Goal: Check status: Check status

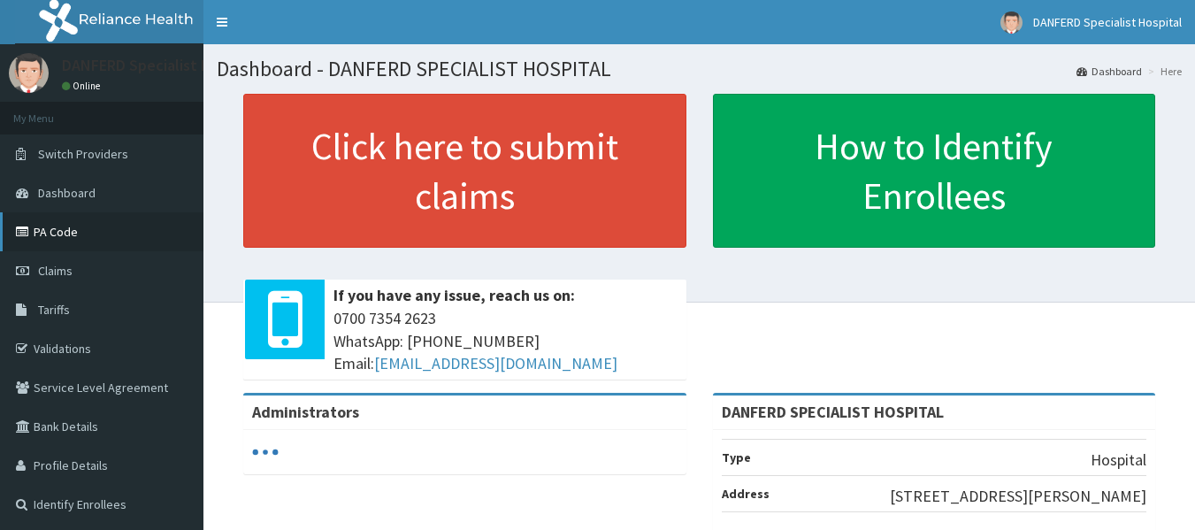
click at [69, 233] on link "PA Code" at bounding box center [101, 231] width 203 height 39
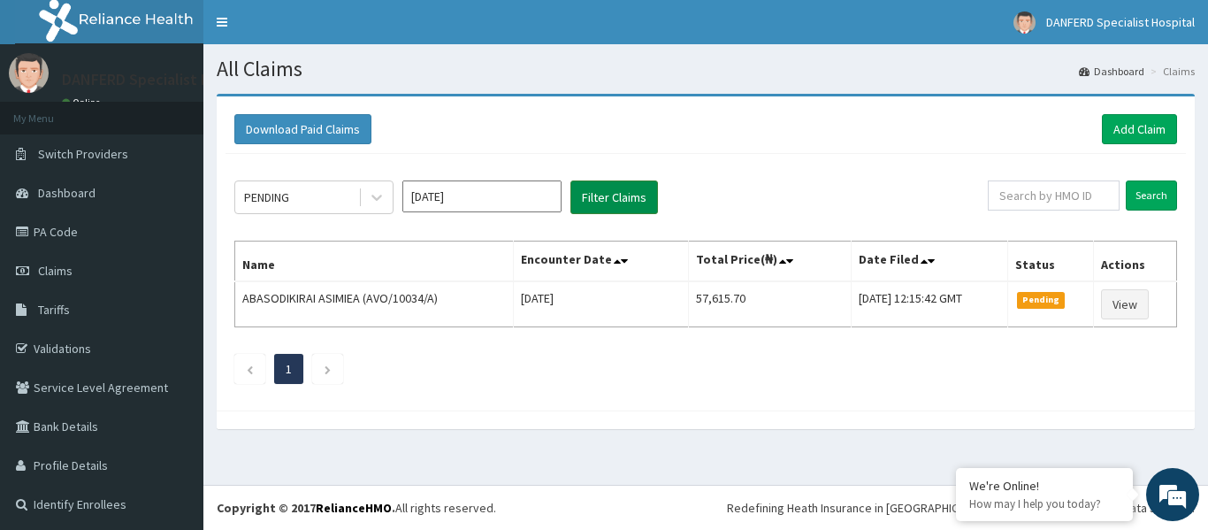
click at [600, 205] on button "Filter Claims" at bounding box center [614, 197] width 88 height 34
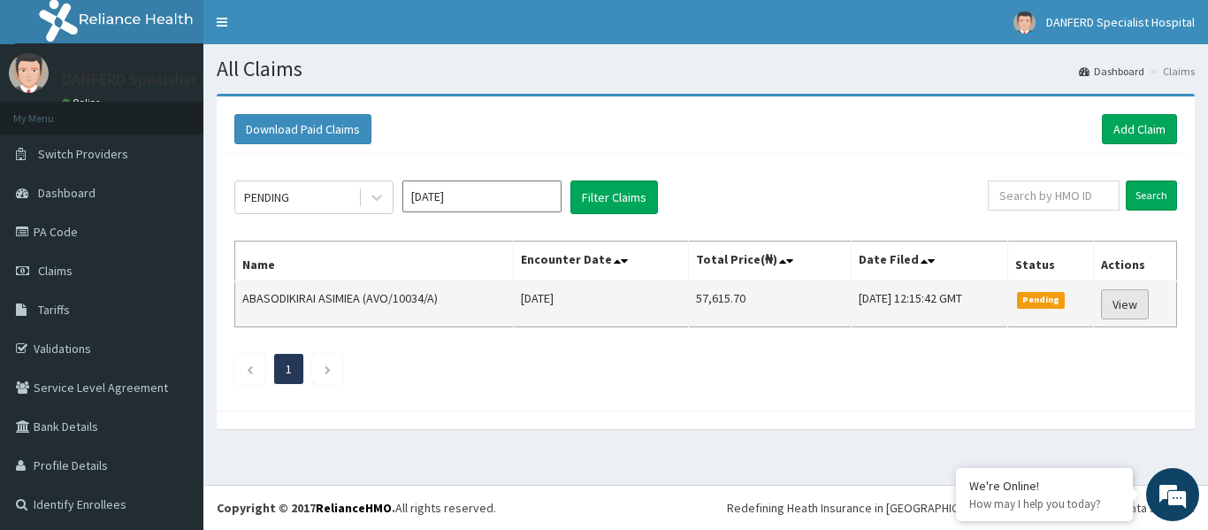
click at [1111, 306] on link "View" at bounding box center [1125, 304] width 48 height 30
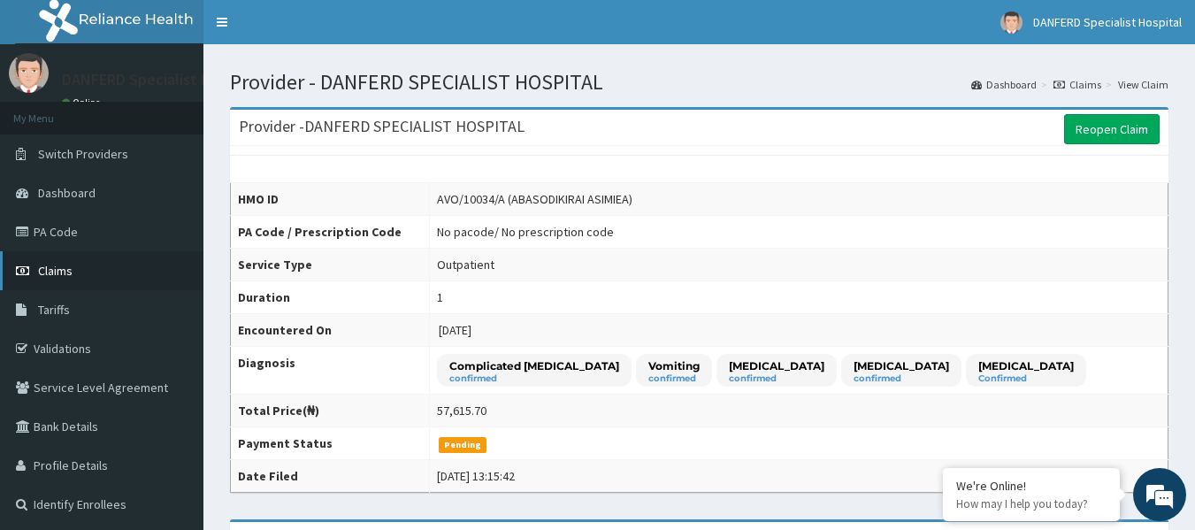
click at [64, 277] on span "Claims" at bounding box center [55, 271] width 34 height 16
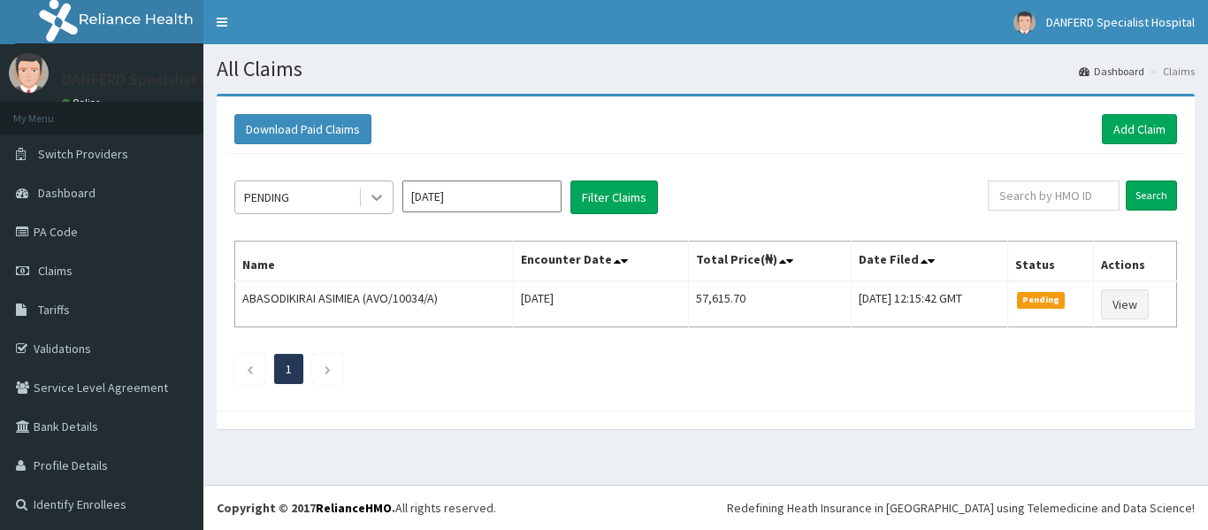
click at [371, 199] on icon at bounding box center [377, 197] width 18 height 18
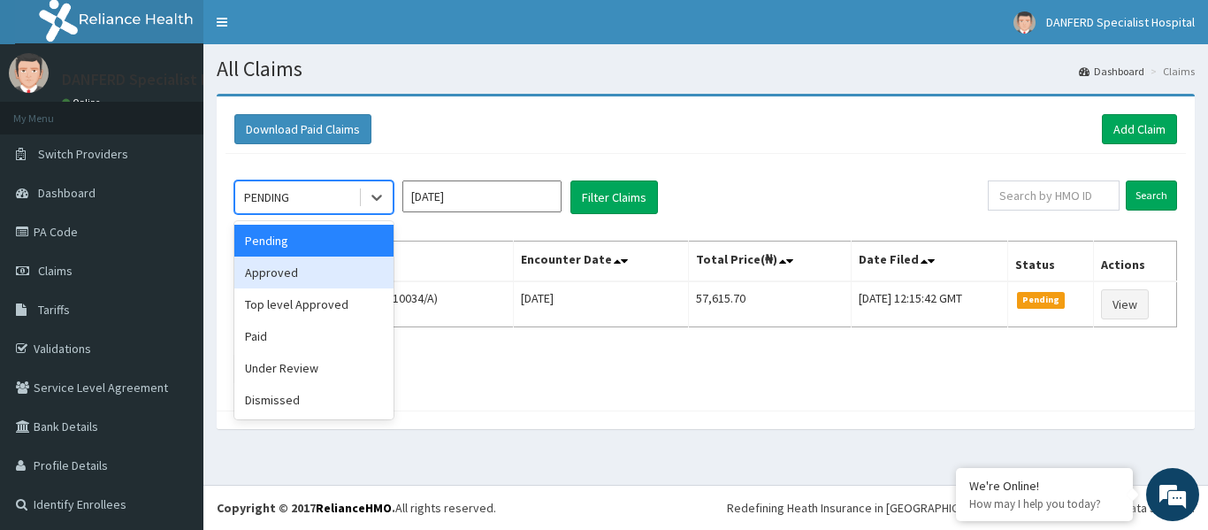
click at [348, 282] on div "Approved" at bounding box center [313, 272] width 159 height 32
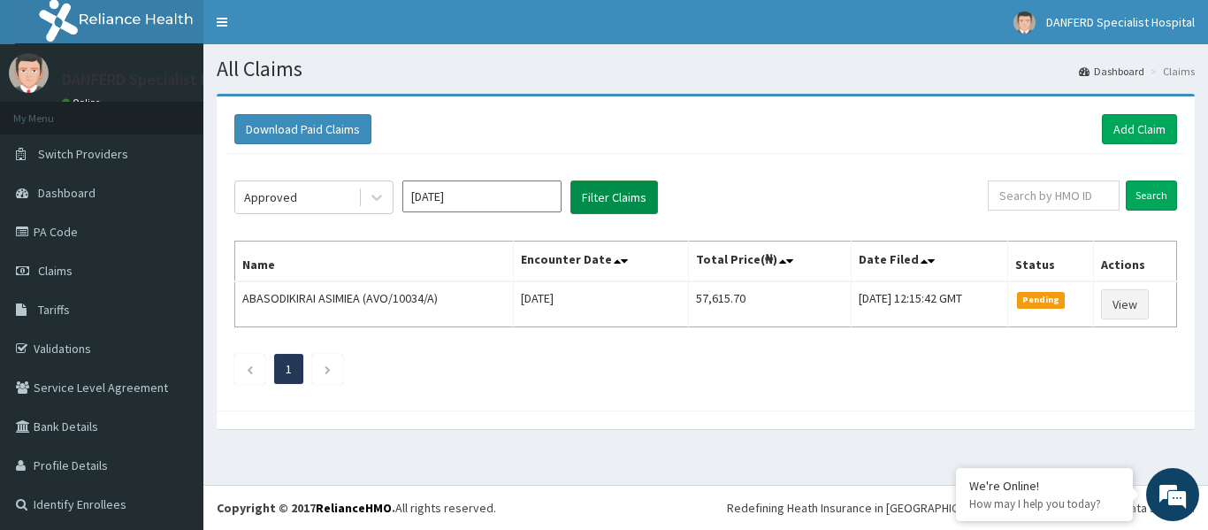
click at [634, 187] on button "Filter Claims" at bounding box center [614, 197] width 88 height 34
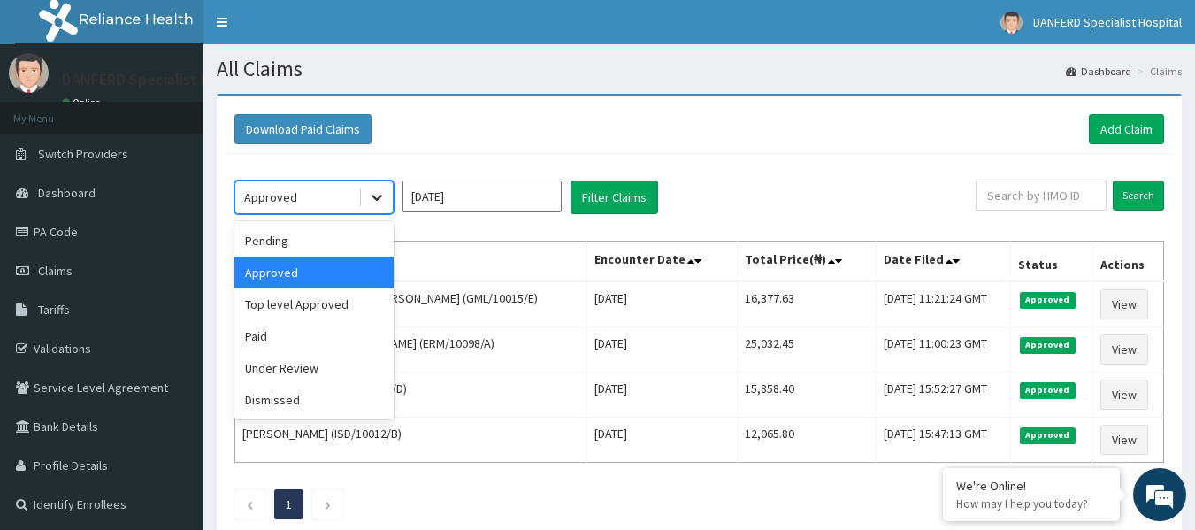
click at [375, 197] on icon at bounding box center [376, 198] width 11 height 6
click at [294, 365] on div "Under Review" at bounding box center [313, 368] width 159 height 32
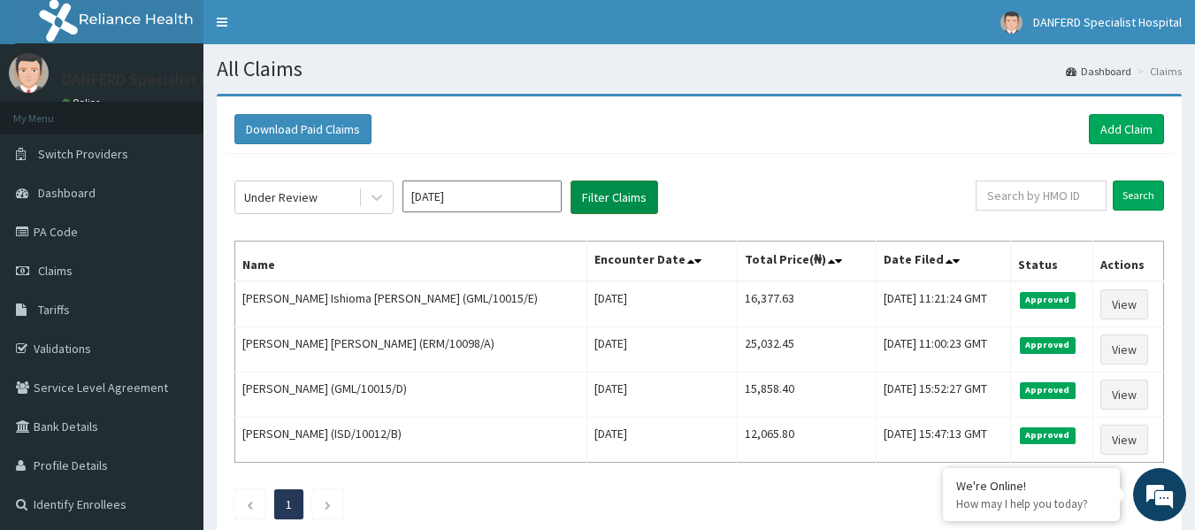
click at [605, 191] on button "Filter Claims" at bounding box center [614, 197] width 88 height 34
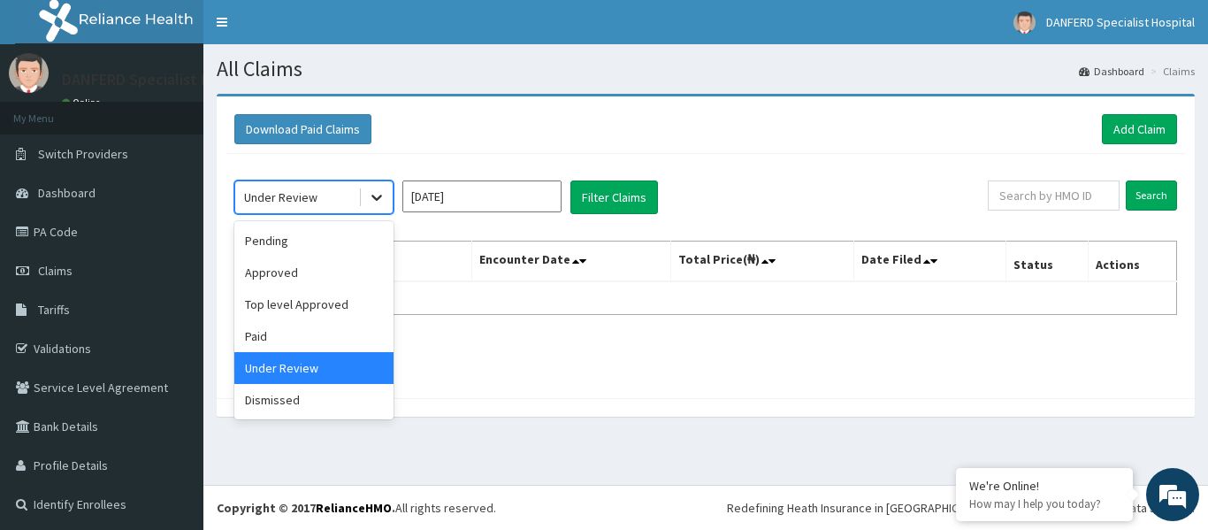
click at [379, 194] on icon at bounding box center [377, 197] width 18 height 18
click at [325, 393] on div "Dismissed" at bounding box center [313, 400] width 159 height 32
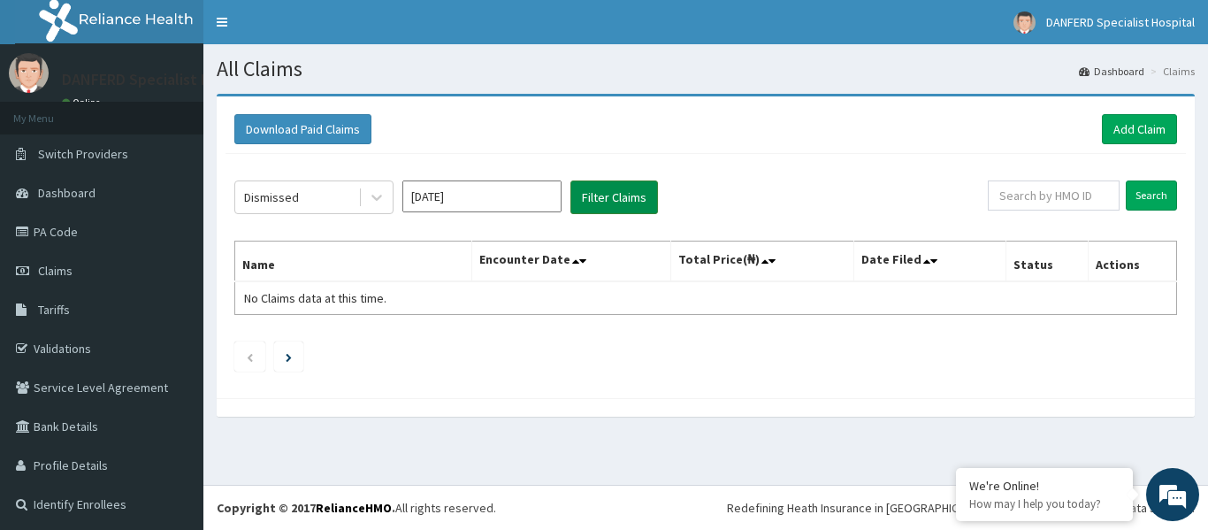
click at [606, 199] on button "Filter Claims" at bounding box center [614, 197] width 88 height 34
click at [897, 88] on section "Download Paid Claims Add Claim × Note you can only download claims within a max…" at bounding box center [705, 263] width 1005 height 367
click at [103, 210] on link "Dashboard" at bounding box center [101, 192] width 203 height 39
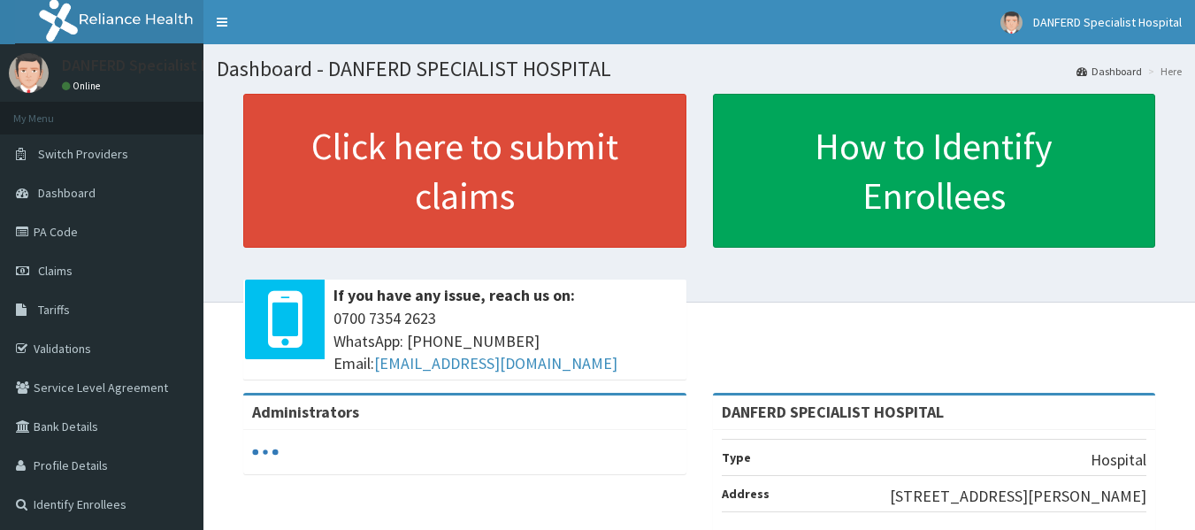
click at [54, 271] on span "Claims" at bounding box center [55, 271] width 34 height 16
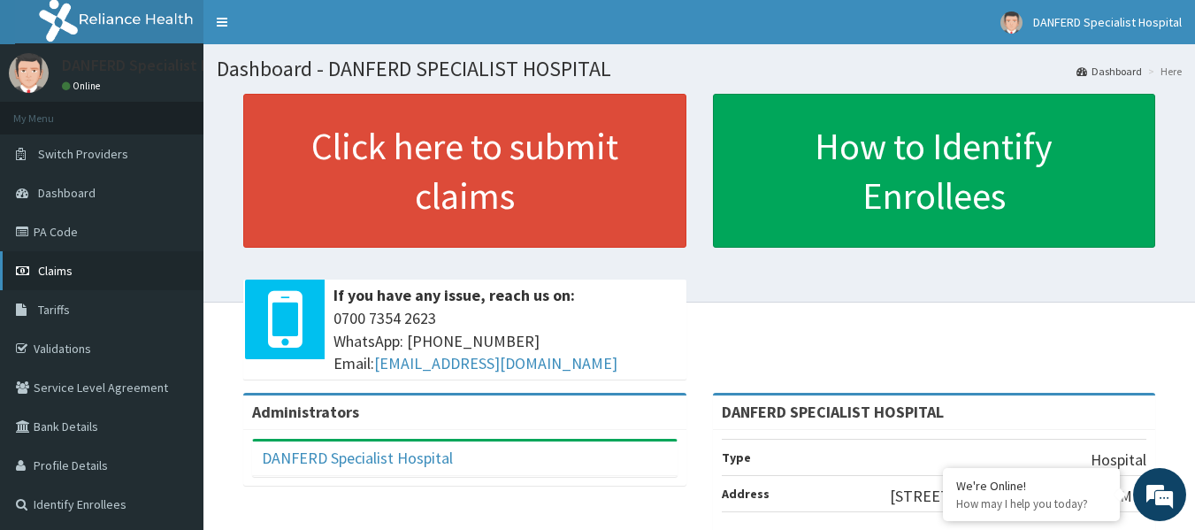
click at [70, 278] on span "Claims" at bounding box center [55, 271] width 34 height 16
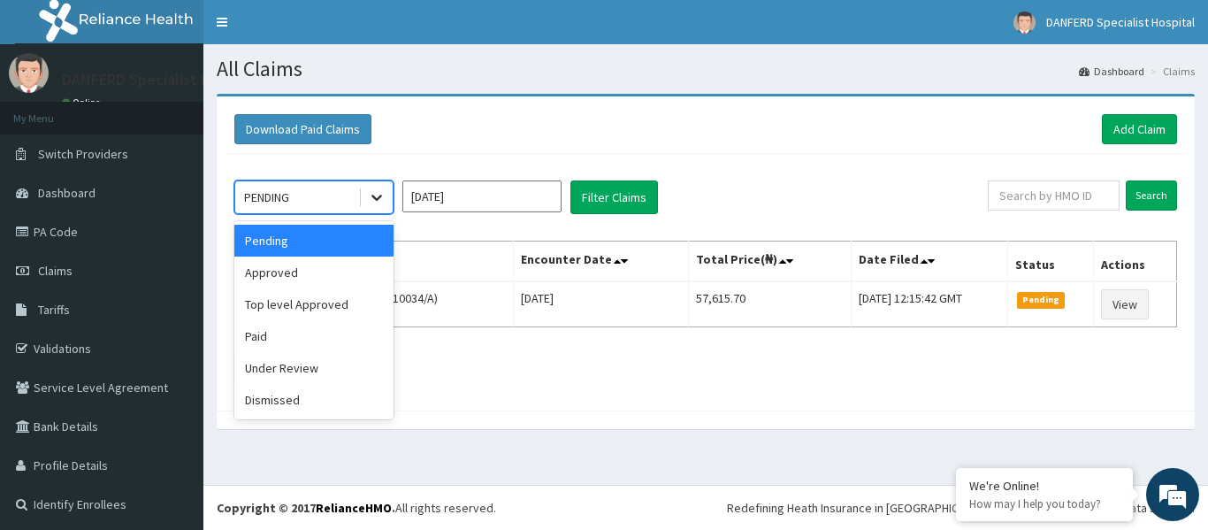
click at [369, 200] on icon at bounding box center [377, 197] width 18 height 18
click at [312, 274] on div "Approved" at bounding box center [313, 272] width 159 height 32
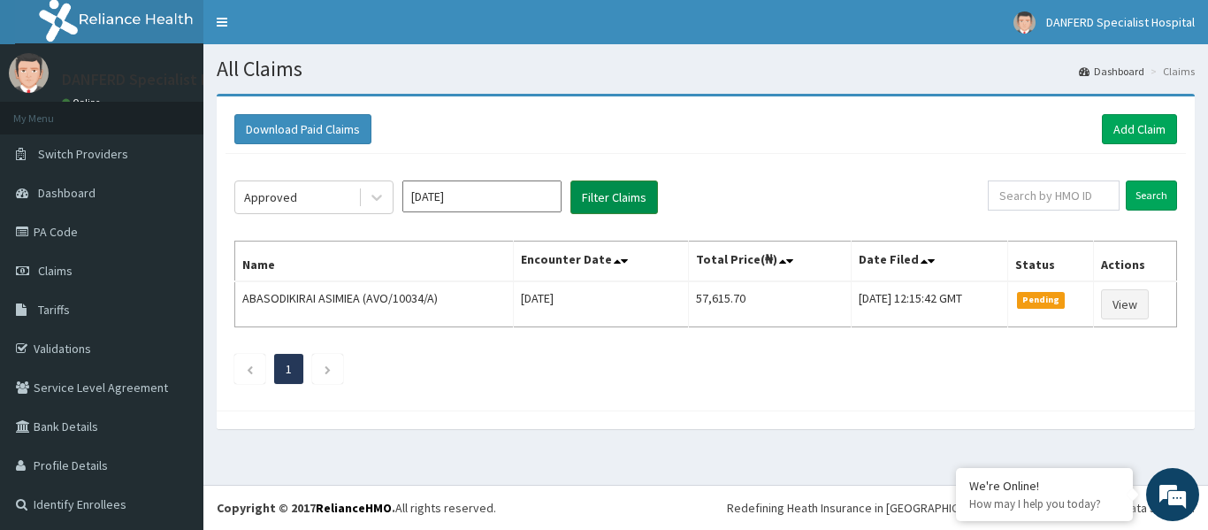
click at [606, 189] on button "Filter Claims" at bounding box center [614, 197] width 88 height 34
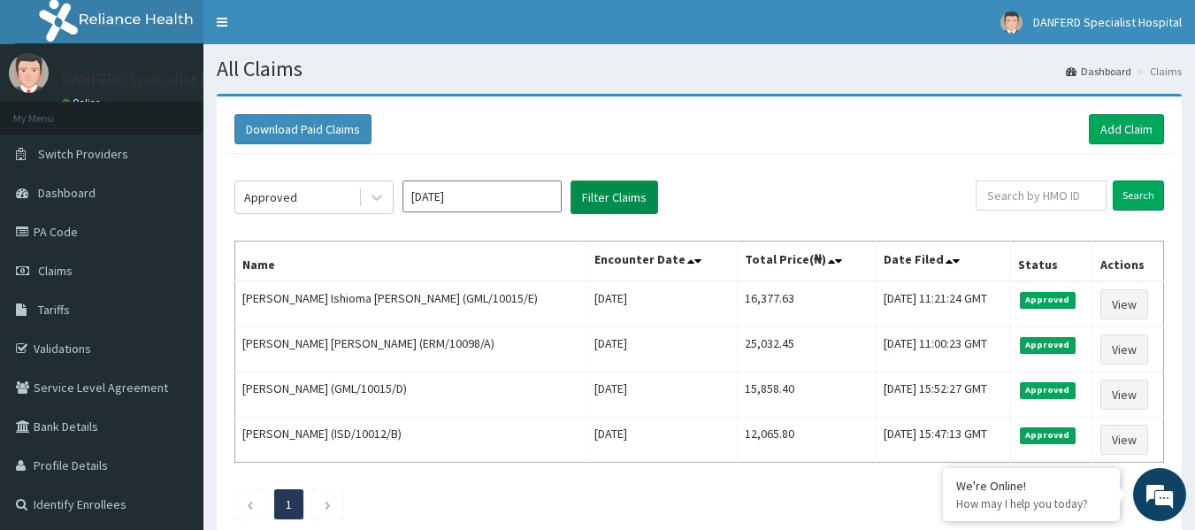
click at [607, 190] on button "Filter Claims" at bounding box center [614, 197] width 88 height 34
click at [88, 276] on link "Claims" at bounding box center [101, 270] width 203 height 39
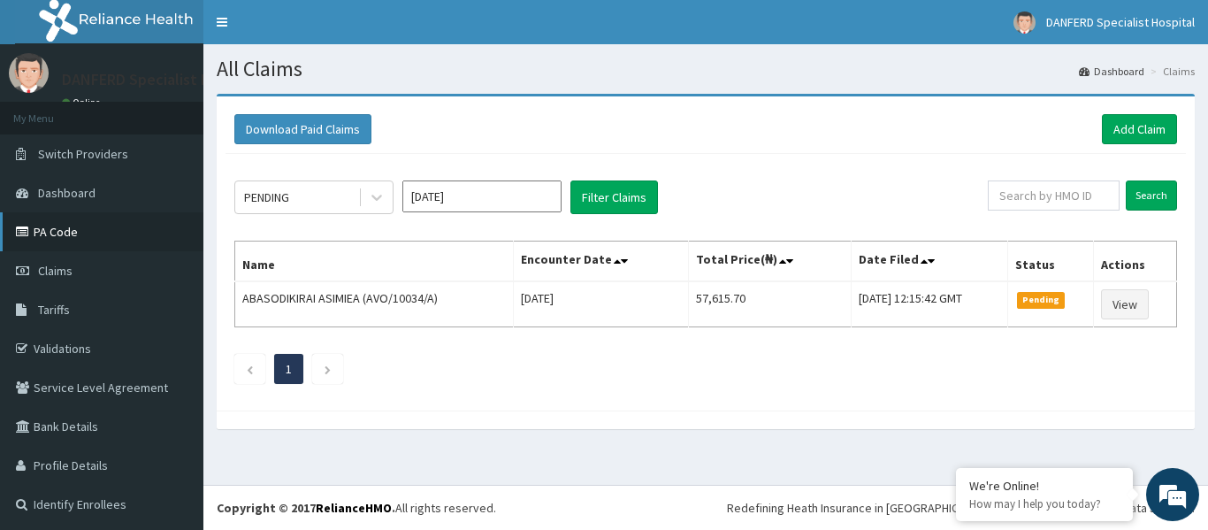
click at [81, 233] on link "PA Code" at bounding box center [101, 231] width 203 height 39
